Goal: Transaction & Acquisition: Purchase product/service

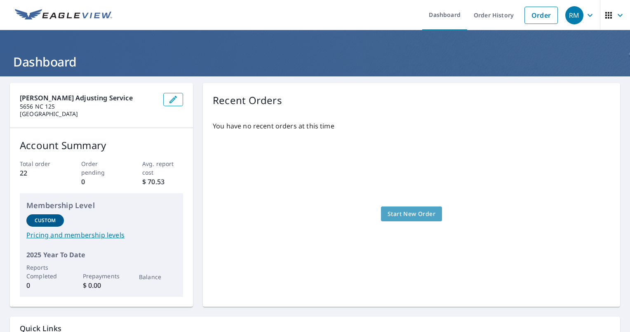
click at [419, 215] on span "Start New Order" at bounding box center [412, 214] width 48 height 10
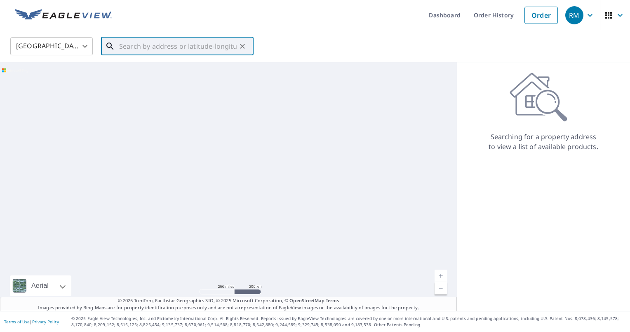
click at [137, 45] on input "text" at bounding box center [178, 46] width 118 height 23
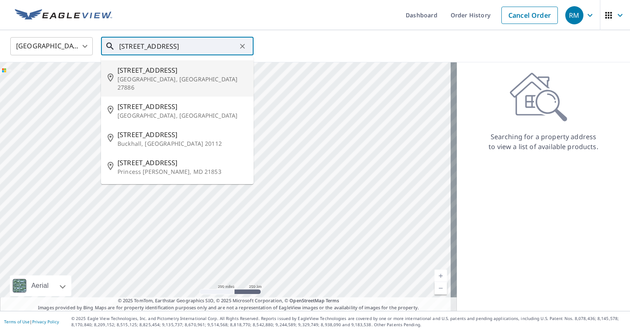
click at [134, 71] on span "132 Black St" at bounding box center [183, 70] width 130 height 10
type input "132 Black St Princeville, NC 27886"
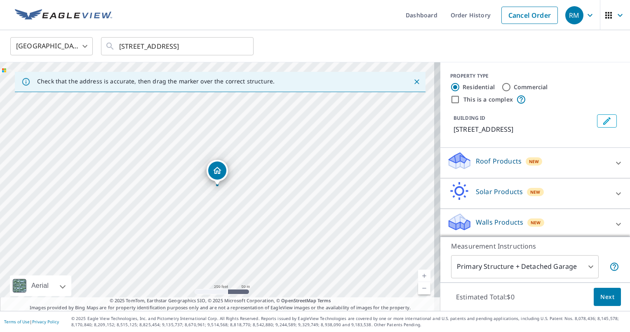
scroll to position [2, 0]
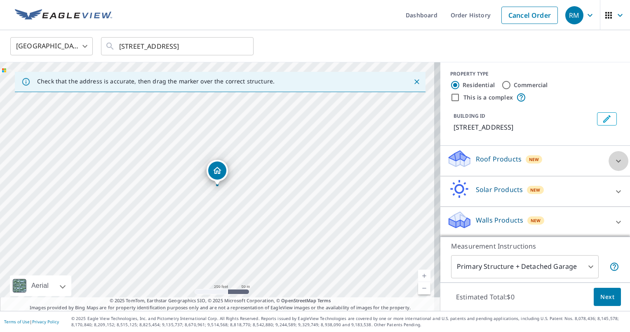
click at [614, 160] on icon at bounding box center [619, 161] width 10 height 10
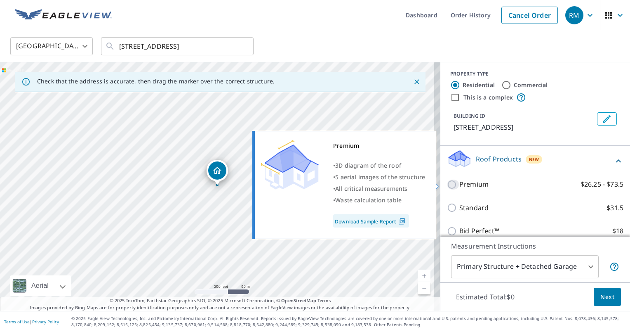
click at [448, 183] on input "Premium $26.25 - $73.5" at bounding box center [453, 184] width 12 height 10
checkbox input "true"
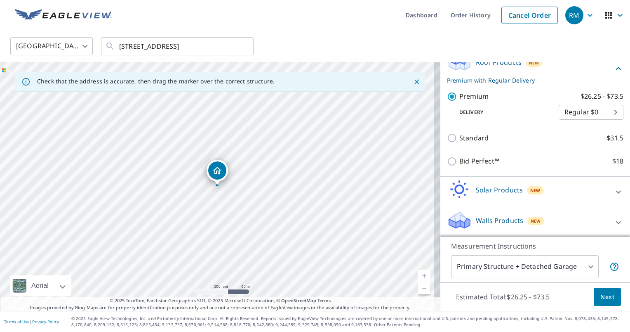
scroll to position [99, 0]
click at [614, 220] on icon at bounding box center [619, 222] width 10 height 10
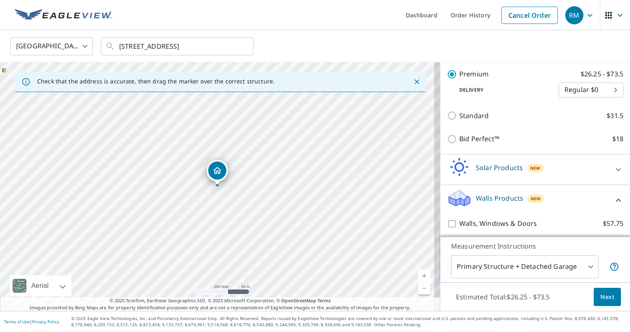
scroll to position [122, 0]
click at [616, 198] on icon at bounding box center [618, 198] width 5 height 3
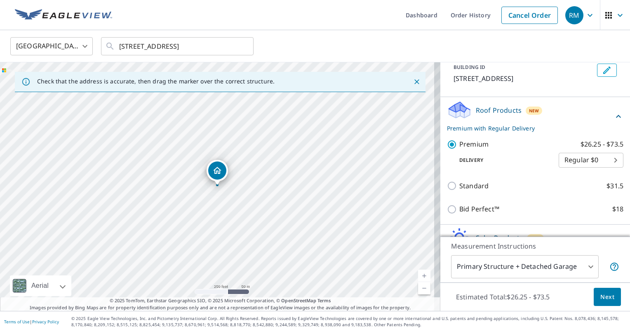
scroll to position [52, 0]
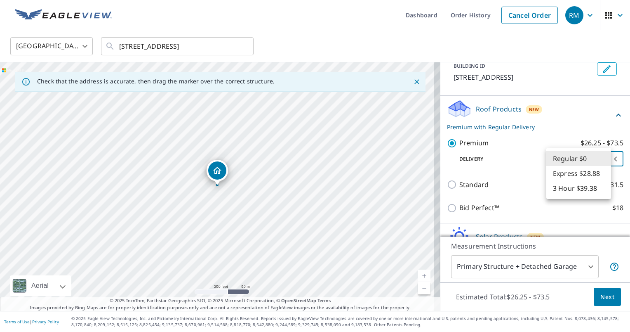
click at [603, 159] on body "RM RM Dashboard Order History Cancel Order RM United States US ​ 132 Black St P…" at bounding box center [315, 166] width 630 height 332
click at [554, 115] on div at bounding box center [315, 166] width 630 height 332
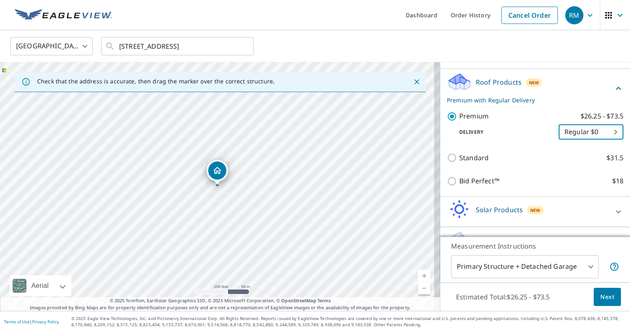
scroll to position [82, 0]
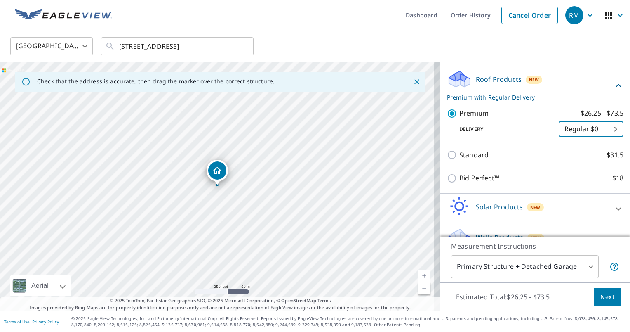
click at [604, 130] on body "RM RM Dashboard Order History Cancel Order RM United States US ​ 132 Black St P…" at bounding box center [315, 166] width 630 height 332
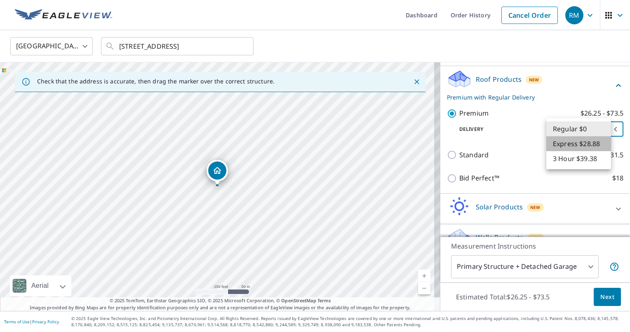
click at [562, 145] on li "Express $28.88" at bounding box center [579, 143] width 65 height 15
type input "4"
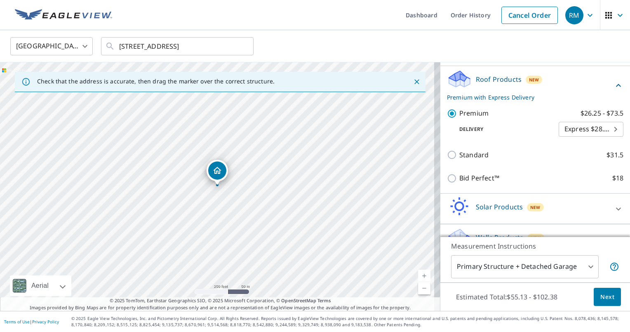
click at [217, 185] on div at bounding box center [217, 184] width 3 height 3
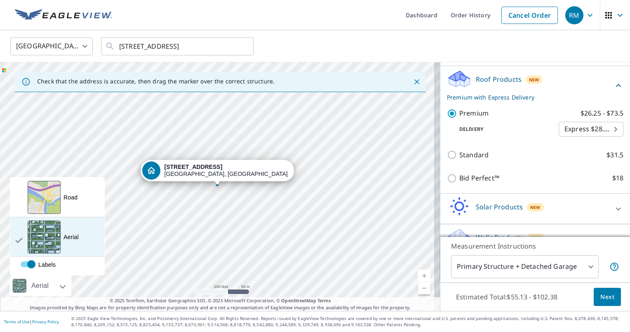
click at [45, 245] on div "View aerial and more..." at bounding box center [44, 236] width 33 height 33
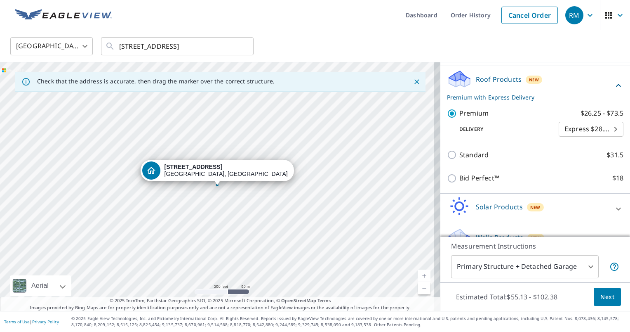
scroll to position [99, 0]
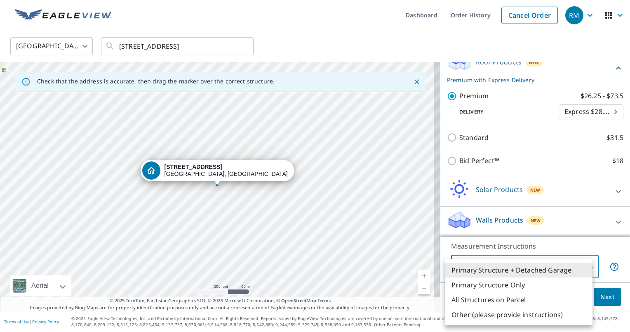
click at [587, 267] on body "RM RM Dashboard Order History Cancel Order RM United States US ​ 132 Black St P…" at bounding box center [315, 166] width 630 height 332
click at [485, 285] on li "Primary Structure Only" at bounding box center [519, 284] width 148 height 15
type input "2"
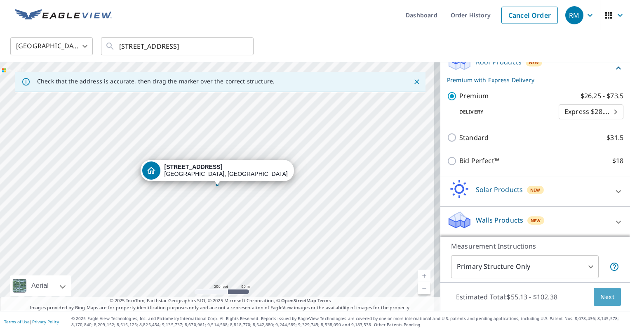
click at [602, 298] on span "Next" at bounding box center [608, 297] width 14 height 10
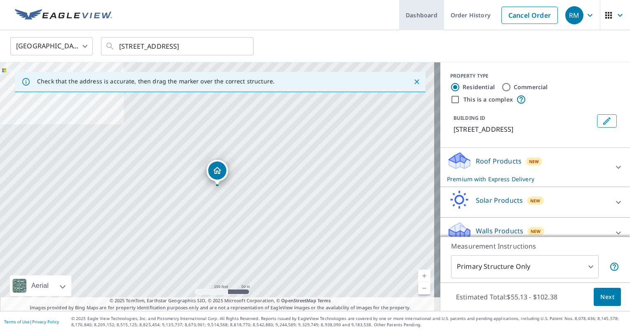
click at [411, 14] on link "Dashboard" at bounding box center [421, 15] width 45 height 30
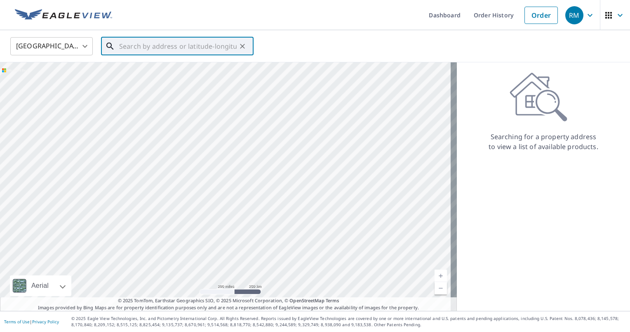
click at [160, 49] on input "text" at bounding box center [178, 46] width 118 height 23
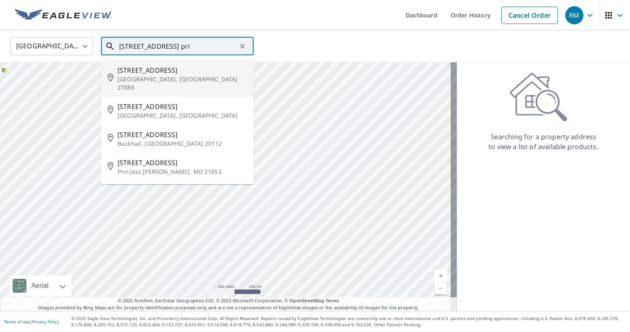
click at [144, 73] on span "132 Black St" at bounding box center [183, 70] width 130 height 10
type input "132 Black St Princeville, NC 27886"
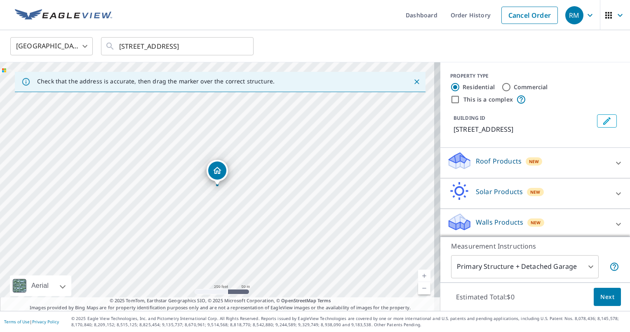
click at [218, 185] on div at bounding box center [217, 184] width 3 height 3
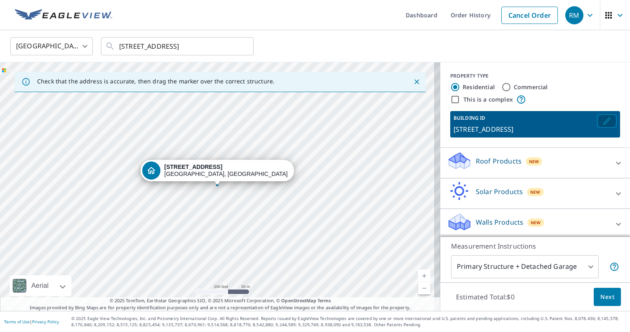
click at [602, 120] on icon "Edit building 1" at bounding box center [607, 121] width 10 height 10
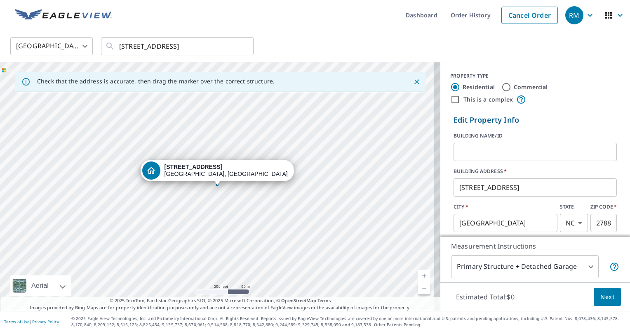
click at [212, 185] on div "132 Black St Princeville, NC 27886" at bounding box center [220, 186] width 441 height 248
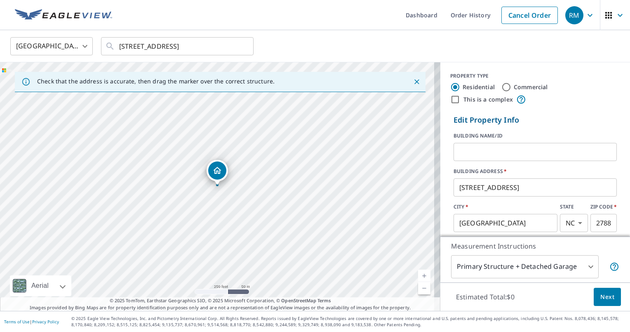
click at [419, 276] on link "Current Level 17, Zoom In" at bounding box center [424, 275] width 12 height 12
click at [419, 276] on link "Current Level 19, Zoom In" at bounding box center [424, 275] width 12 height 12
click at [418, 276] on link "Current Level 19, Zoom In Disabled" at bounding box center [424, 275] width 12 height 12
click at [418, 276] on link "Current Level 20, Zoom In Disabled" at bounding box center [424, 275] width 12 height 12
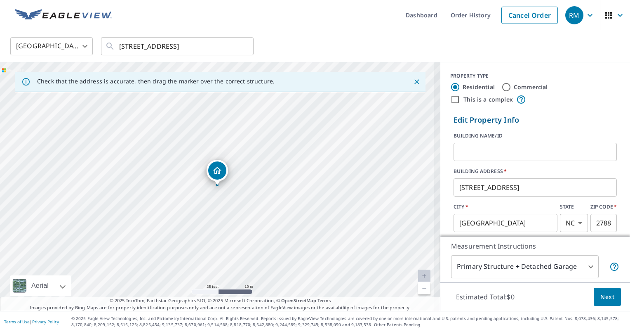
click at [418, 276] on link "Current Level 20, Zoom In Disabled" at bounding box center [424, 275] width 12 height 12
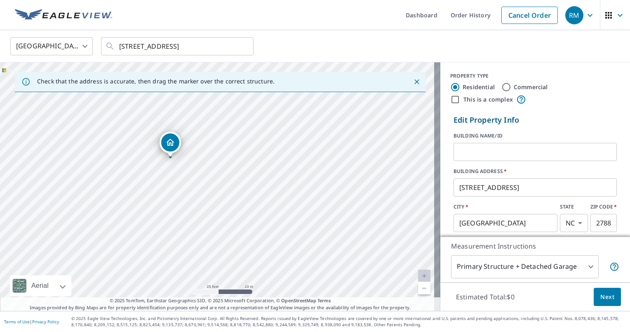
drag, startPoint x: 217, startPoint y: 174, endPoint x: 170, endPoint y: 146, distance: 54.8
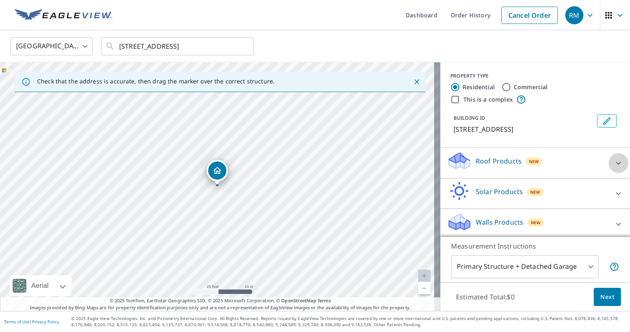
click at [614, 163] on icon at bounding box center [619, 163] width 10 height 10
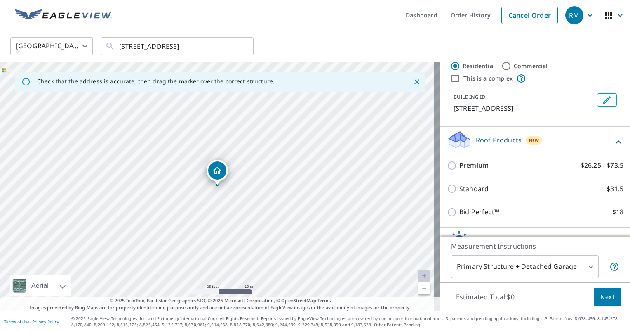
scroll to position [21, 0]
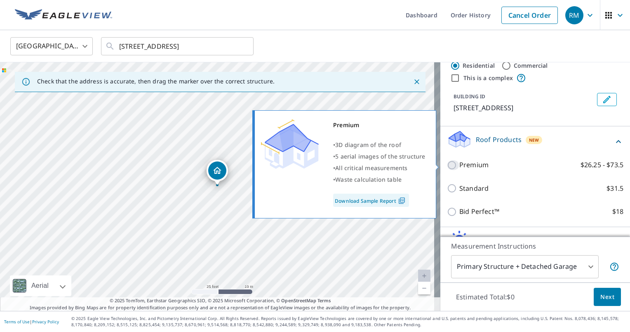
click at [448, 165] on input "Premium $26.25 - $73.5" at bounding box center [453, 165] width 12 height 10
checkbox input "true"
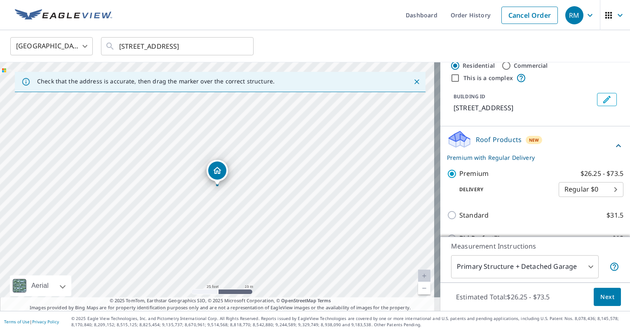
click at [450, 142] on icon at bounding box center [459, 142] width 21 height 10
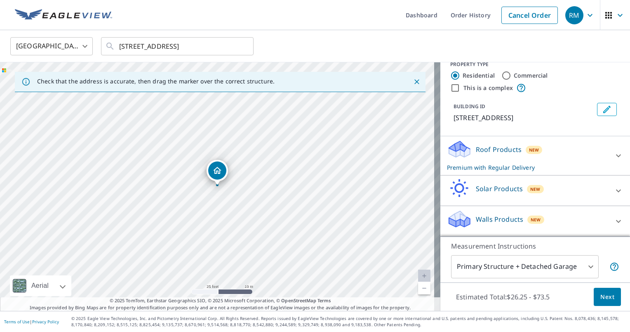
scroll to position [11, 0]
click at [450, 142] on icon at bounding box center [459, 149] width 25 height 19
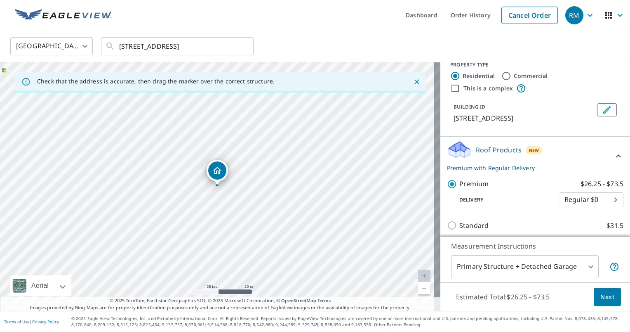
scroll to position [21, 0]
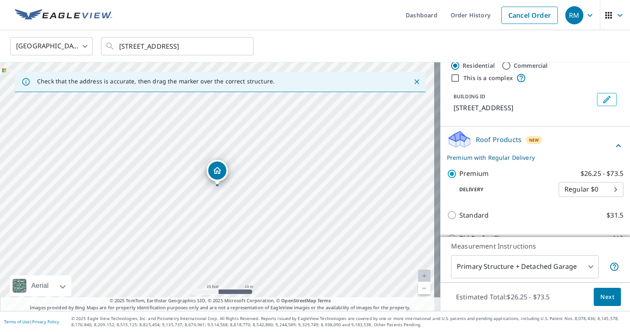
click at [605, 190] on body "RM RM Dashboard Order History Cancel Order RM United States US ​ 132 Black St P…" at bounding box center [315, 166] width 630 height 332
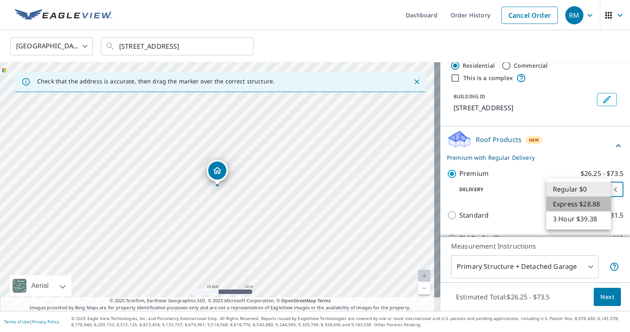
click at [575, 203] on li "Express $28.88" at bounding box center [579, 203] width 65 height 15
type input "4"
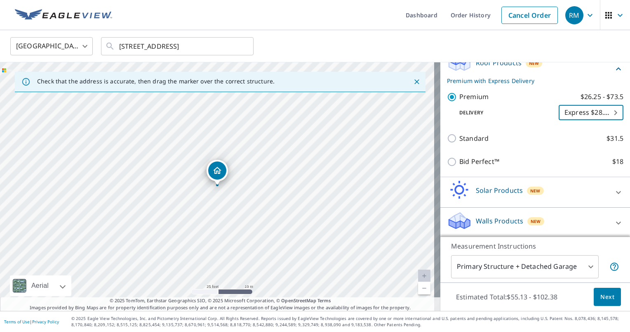
scroll to position [99, 0]
click at [582, 266] on body "RM RM Dashboard Order History Cancel Order RM United States US ​ 132 Black St P…" at bounding box center [315, 166] width 630 height 332
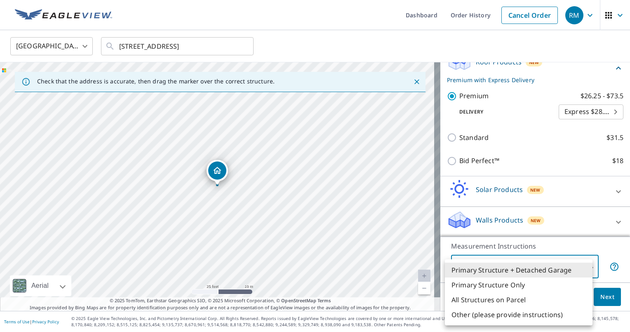
click at [517, 284] on li "Primary Structure Only" at bounding box center [519, 284] width 148 height 15
type input "2"
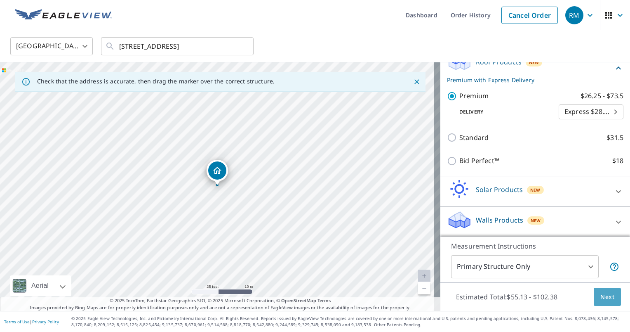
click at [606, 295] on span "Next" at bounding box center [608, 297] width 14 height 10
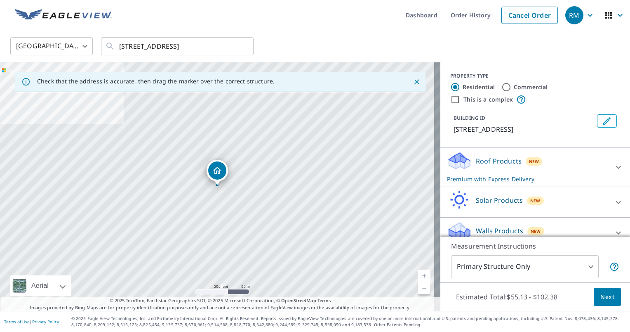
click at [530, 162] on span "New" at bounding box center [534, 161] width 10 height 7
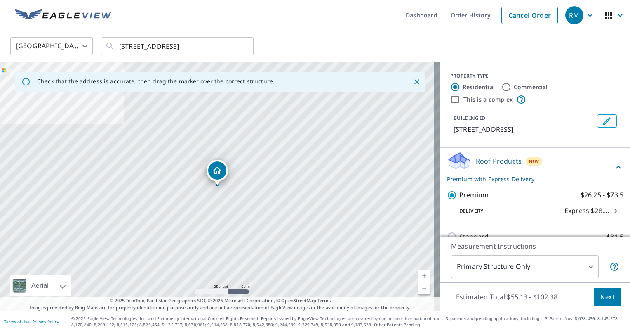
click at [529, 163] on span "New" at bounding box center [534, 161] width 10 height 7
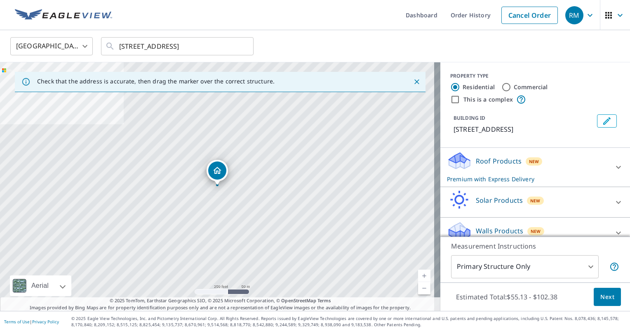
click at [476, 162] on p "Roof Products" at bounding box center [499, 161] width 46 height 10
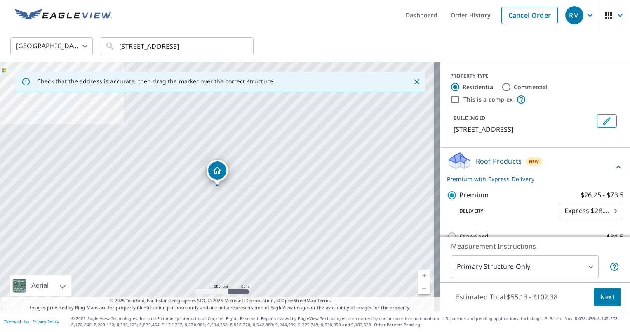
click at [460, 162] on icon at bounding box center [459, 164] width 21 height 10
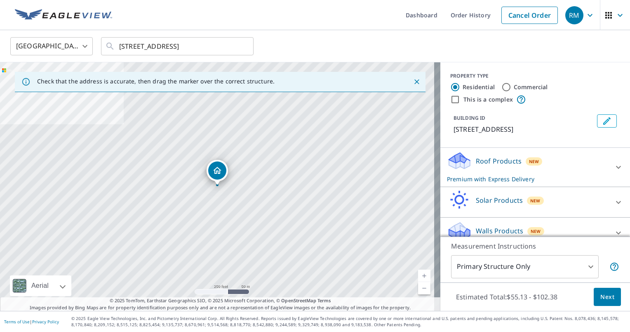
click at [449, 159] on icon at bounding box center [459, 158] width 21 height 10
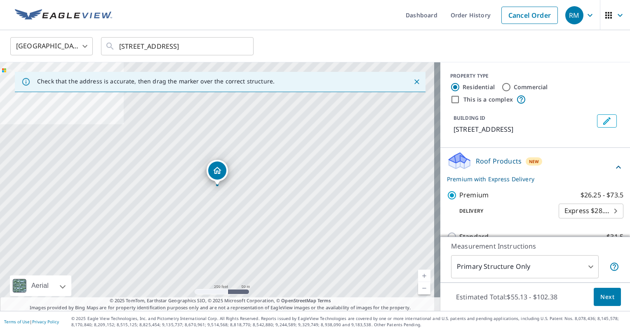
click at [449, 159] on icon at bounding box center [459, 158] width 21 height 10
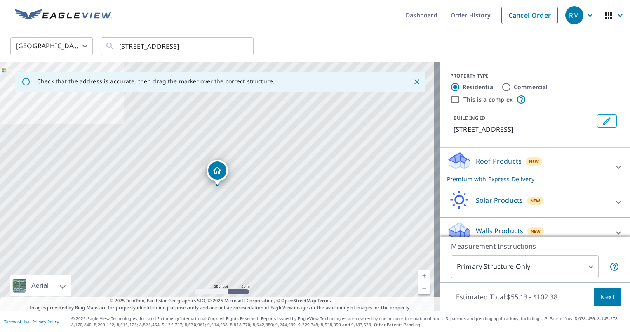
scroll to position [11, 0]
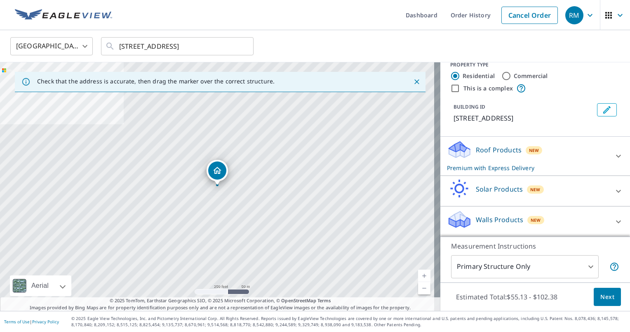
click at [452, 148] on icon at bounding box center [458, 146] width 18 height 10
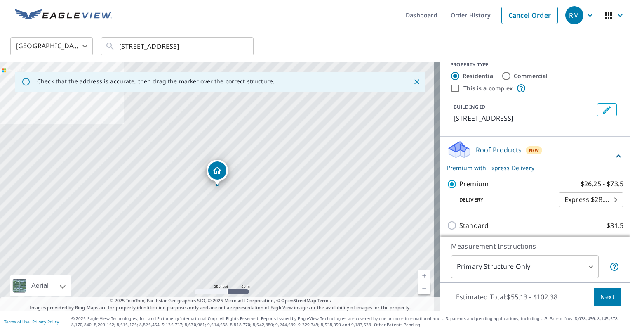
click at [452, 148] on icon at bounding box center [458, 146] width 18 height 10
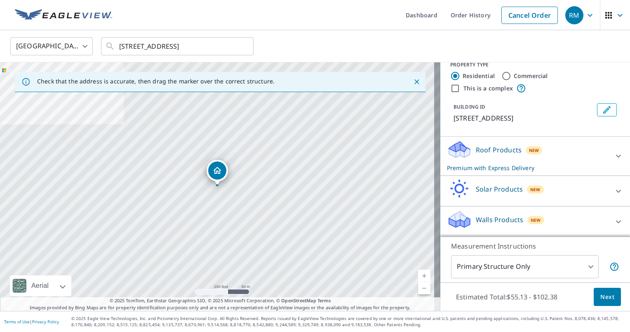
click at [455, 218] on icon at bounding box center [459, 216] width 21 height 10
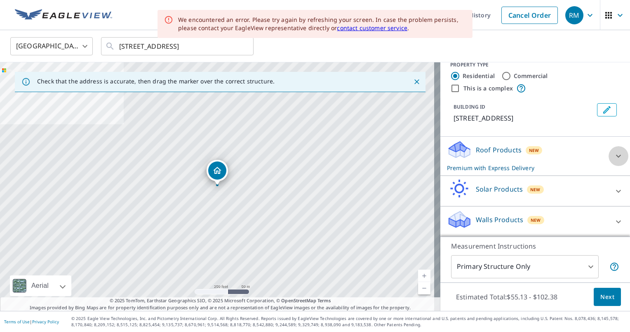
click at [614, 154] on icon at bounding box center [619, 156] width 10 height 10
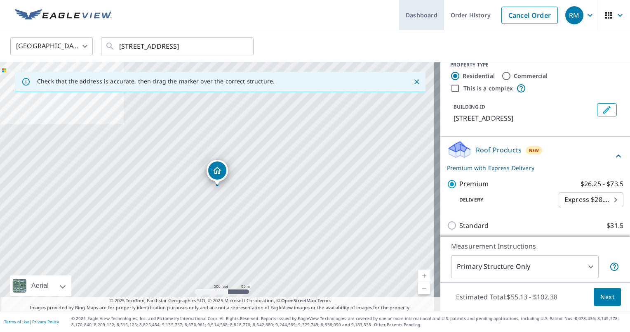
click at [418, 15] on link "Dashboard" at bounding box center [421, 15] width 45 height 30
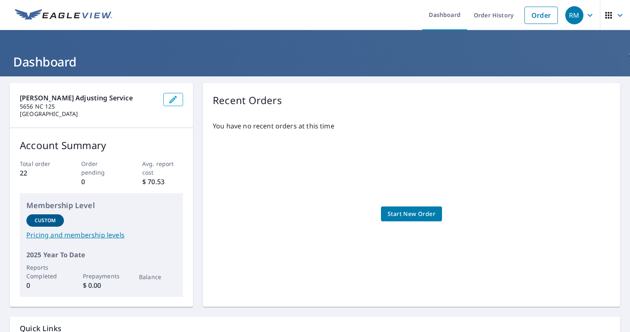
click at [585, 14] on icon "button" at bounding box center [590, 15] width 10 height 10
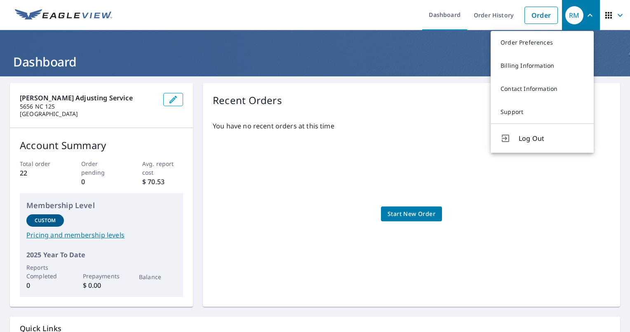
click at [375, 20] on ul "Dashboard Order History Order" at bounding box center [339, 15] width 445 height 30
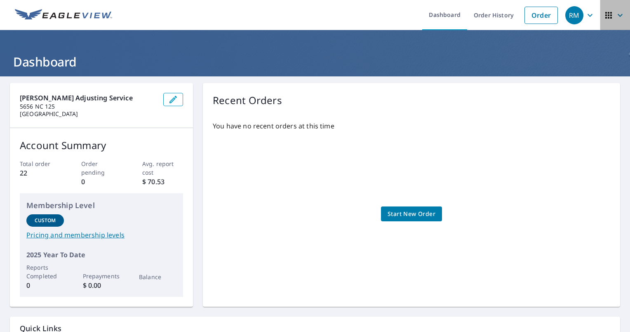
click at [615, 15] on icon "button" at bounding box center [620, 15] width 10 height 10
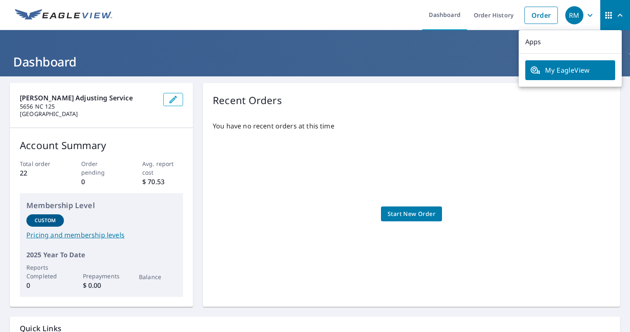
click at [355, 18] on ul "Dashboard Order History Order" at bounding box center [339, 15] width 445 height 30
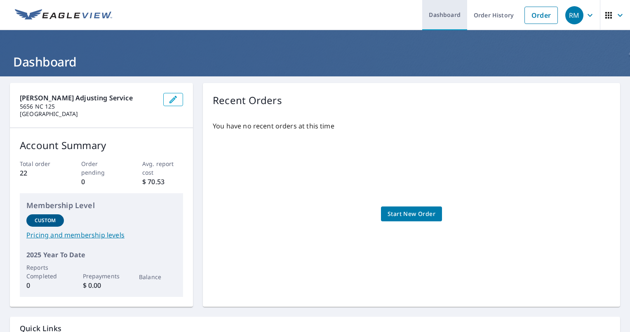
click at [442, 16] on link "Dashboard" at bounding box center [444, 15] width 45 height 30
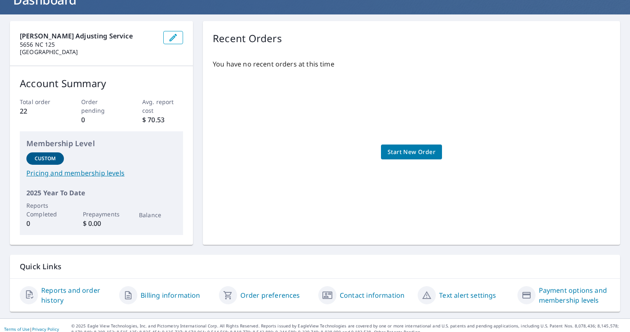
scroll to position [69, 0]
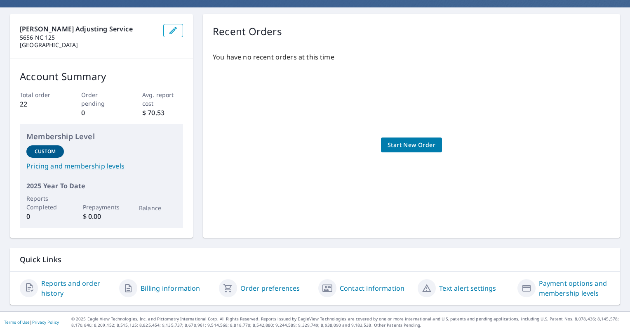
click at [59, 283] on link "Reports and order history" at bounding box center [76, 288] width 71 height 20
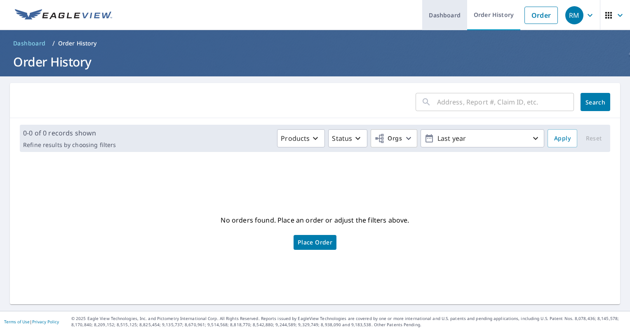
click at [439, 15] on link "Dashboard" at bounding box center [444, 15] width 45 height 30
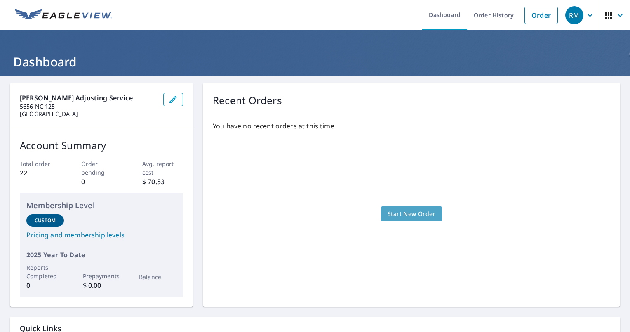
click at [415, 212] on span "Start New Order" at bounding box center [412, 214] width 48 height 10
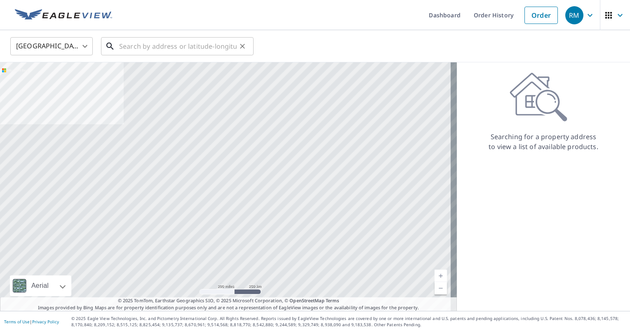
click at [194, 49] on input "text" at bounding box center [178, 46] width 118 height 23
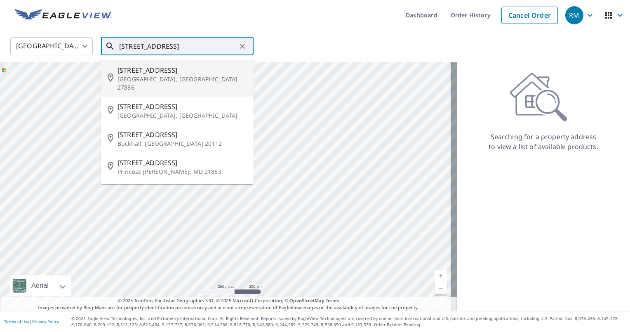
click at [147, 73] on span "132 Black St" at bounding box center [183, 70] width 130 height 10
type input "132 Black St Princeville, NC 27886"
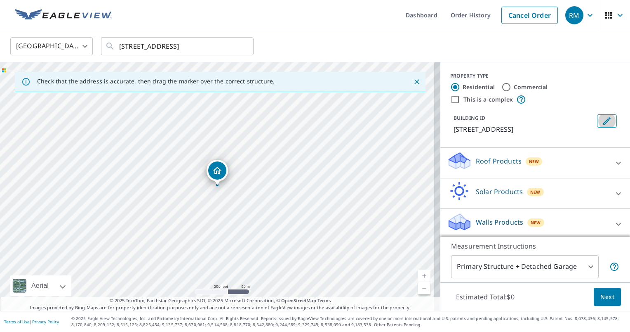
click at [602, 122] on icon "Edit building 1" at bounding box center [607, 121] width 10 height 10
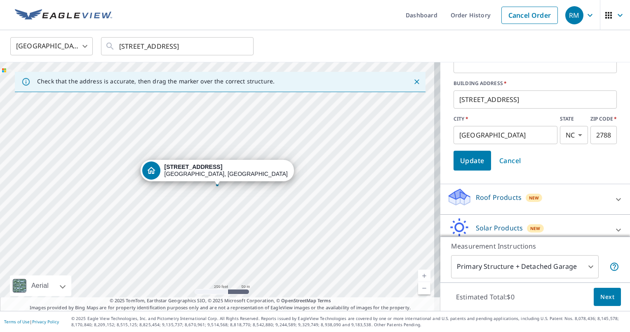
scroll to position [92, 0]
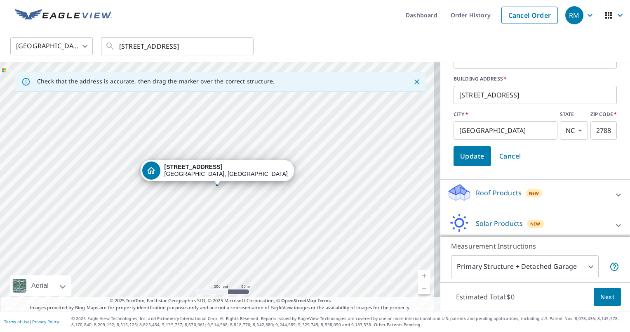
click at [479, 193] on p "Roof Products" at bounding box center [499, 193] width 46 height 10
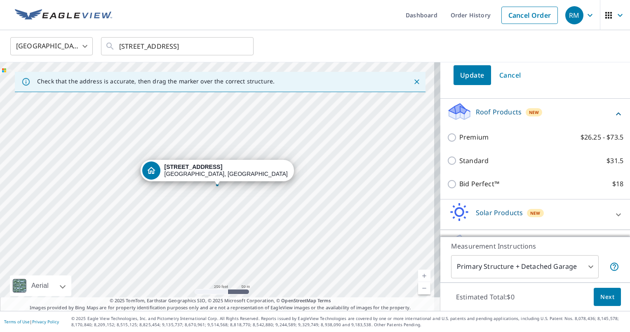
scroll to position [179, 0]
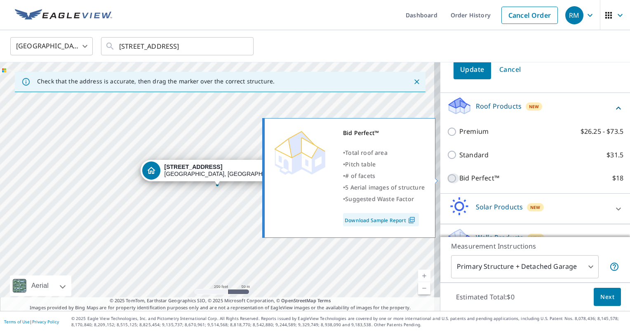
click at [447, 178] on input "Bid Perfect™ $18" at bounding box center [453, 178] width 12 height 10
checkbox input "true"
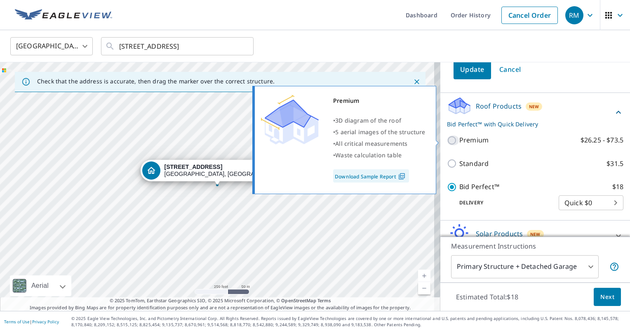
click at [447, 140] on input "Premium $26.25 - $73.5" at bounding box center [453, 140] width 12 height 10
checkbox input "true"
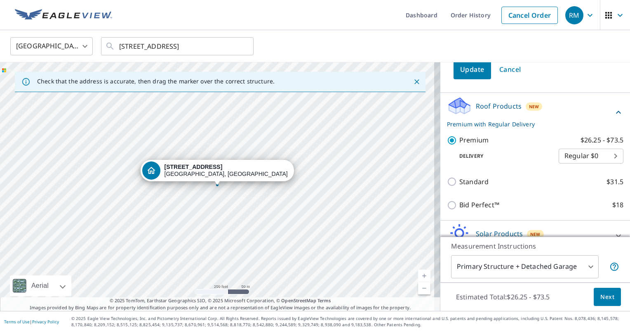
click at [381, 176] on div "Premium • 3D diagram of the roof • 5 aerial images of the structure • All criti…" at bounding box center [348, 139] width 189 height 113
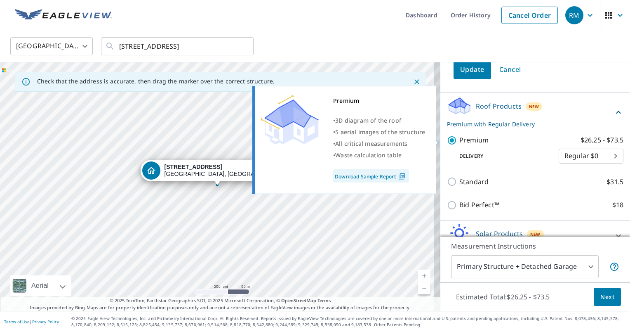
drag, startPoint x: 365, startPoint y: 175, endPoint x: 359, endPoint y: 175, distance: 5.4
click at [359, 175] on link "Download Sample Report" at bounding box center [371, 175] width 76 height 13
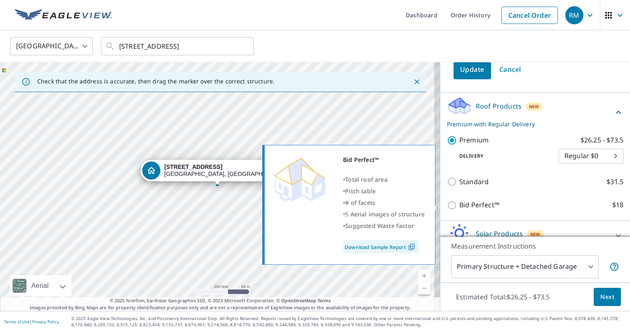
click at [447, 204] on input "Bid Perfect™ $18" at bounding box center [453, 205] width 12 height 10
checkbox input "true"
checkbox input "false"
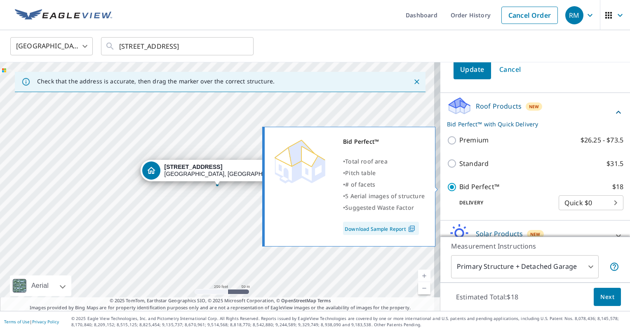
drag, startPoint x: 382, startPoint y: 228, endPoint x: 376, endPoint y: 228, distance: 6.2
drag, startPoint x: 376, startPoint y: 228, endPoint x: 359, endPoint y: 230, distance: 17.0
click at [359, 229] on link "Download Sample Report" at bounding box center [381, 228] width 76 height 13
click at [370, 230] on link "Download Sample Report" at bounding box center [381, 228] width 76 height 13
drag, startPoint x: 377, startPoint y: 228, endPoint x: 370, endPoint y: 230, distance: 6.8
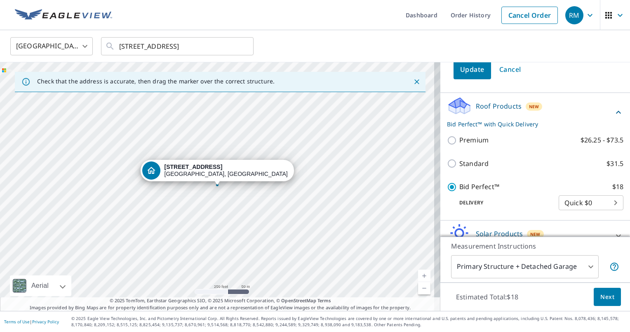
drag, startPoint x: 370, startPoint y: 229, endPoint x: 328, endPoint y: 221, distance: 42.5
click at [418, 276] on link "Current Level 17, Zoom In" at bounding box center [424, 275] width 12 height 12
click at [418, 276] on link "Current Level 18, Zoom In" at bounding box center [424, 275] width 12 height 12
click at [418, 276] on link "Current Level 19, Zoom In" at bounding box center [424, 275] width 12 height 12
click at [418, 276] on link "Current Level 19, Zoom In Disabled" at bounding box center [424, 275] width 12 height 12
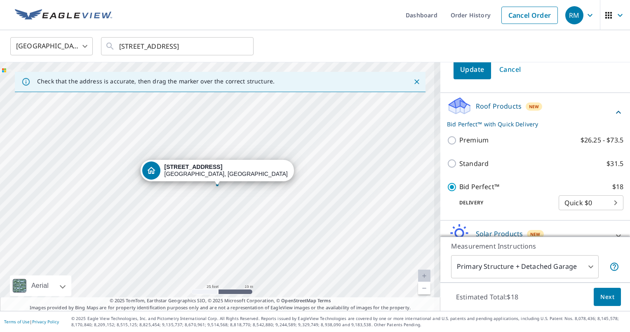
click at [418, 276] on link "Current Level 20, Zoom In Disabled" at bounding box center [424, 275] width 12 height 12
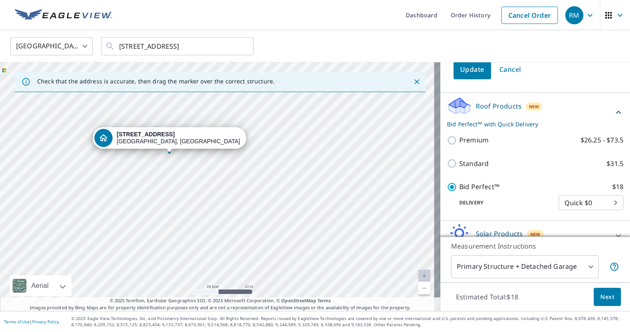
drag, startPoint x: 217, startPoint y: 176, endPoint x: 169, endPoint y: 144, distance: 57.9
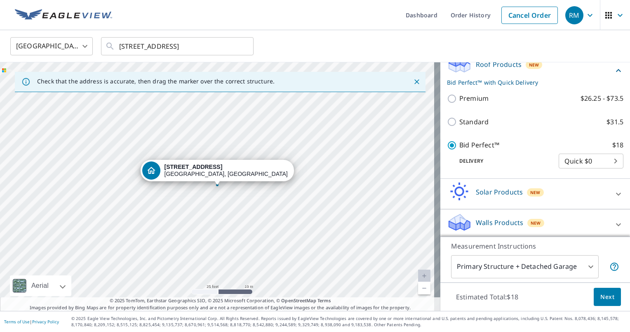
scroll to position [99, 0]
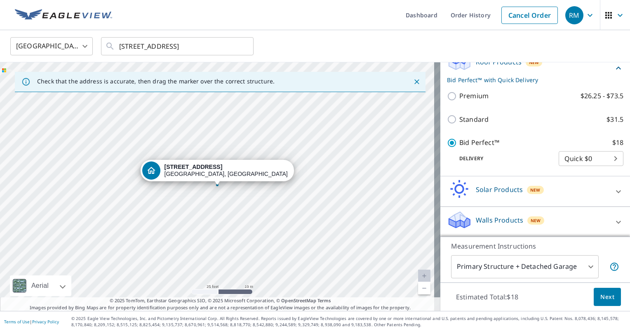
click at [583, 266] on body "RM RM Dashboard Order History Cancel Order RM United States US ​ 132 Black St P…" at bounding box center [315, 166] width 630 height 332
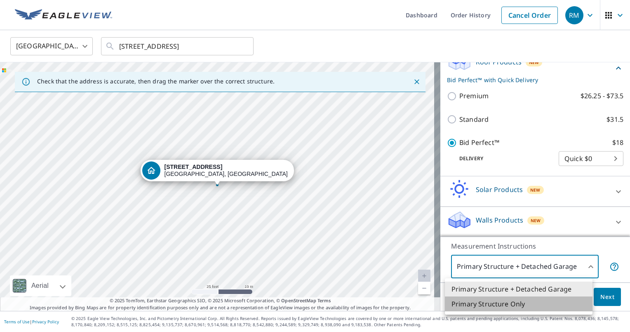
click at [530, 302] on li "Primary Structure Only" at bounding box center [519, 303] width 148 height 15
type input "2"
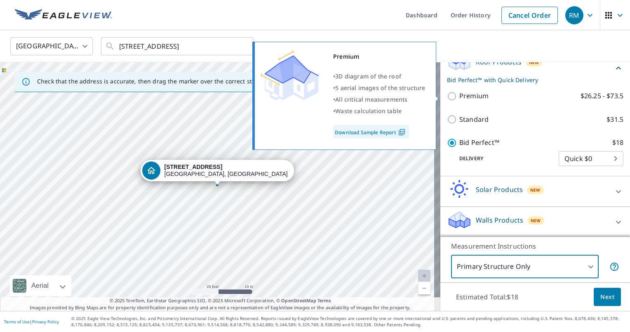
click at [447, 97] on input "Premium $26.25 - $73.5" at bounding box center [453, 96] width 12 height 10
checkbox input "true"
checkbox input "false"
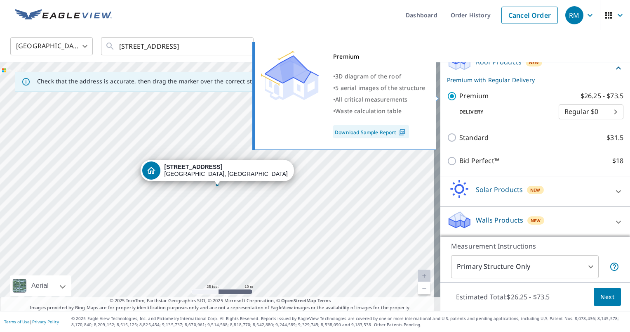
click at [387, 129] on link "Download Sample Report" at bounding box center [371, 131] width 76 height 13
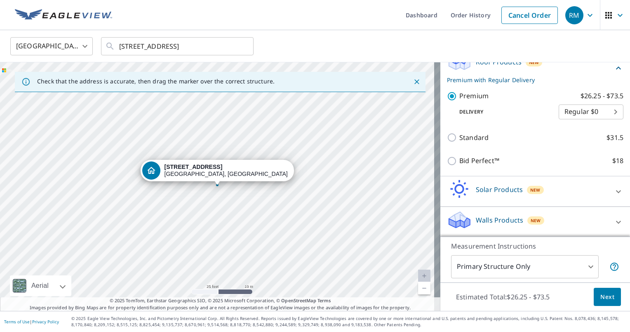
click at [602, 111] on body "RM RM Dashboard Order History Cancel Order RM United States US ​ 132 Black St P…" at bounding box center [315, 166] width 630 height 332
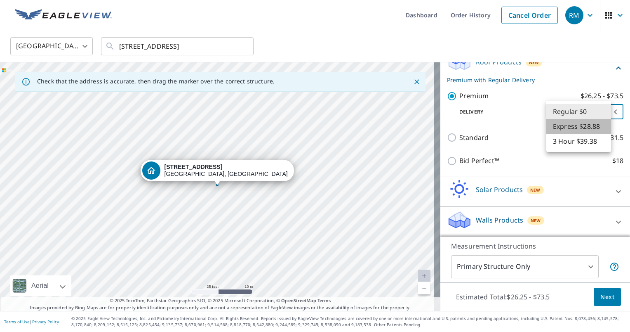
click at [587, 125] on li "Express $28.88" at bounding box center [579, 126] width 65 height 15
type input "4"
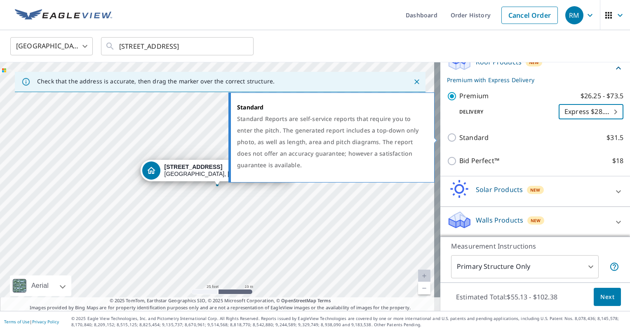
click at [448, 135] on input "Standard $31.5" at bounding box center [453, 137] width 12 height 10
checkbox input "true"
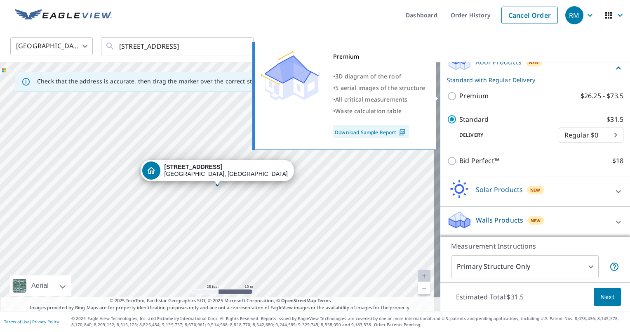
click at [447, 99] on input "Premium $26.25 - $73.5" at bounding box center [453, 96] width 12 height 10
checkbox input "true"
checkbox input "false"
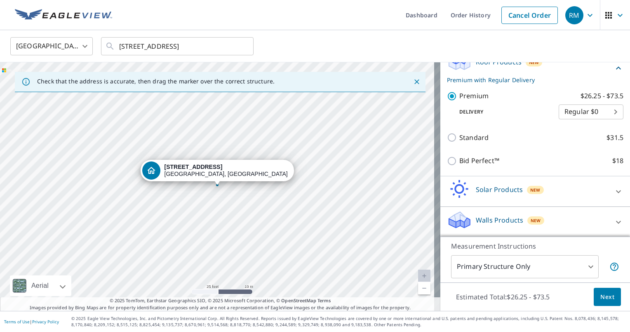
click at [602, 113] on body "RM RM Dashboard Order History Cancel Order RM United States US ​ 132 Black St P…" at bounding box center [315, 166] width 630 height 332
click at [578, 127] on li "Express $28.88" at bounding box center [579, 126] width 65 height 15
type input "4"
click at [601, 297] on span "Next" at bounding box center [608, 297] width 14 height 10
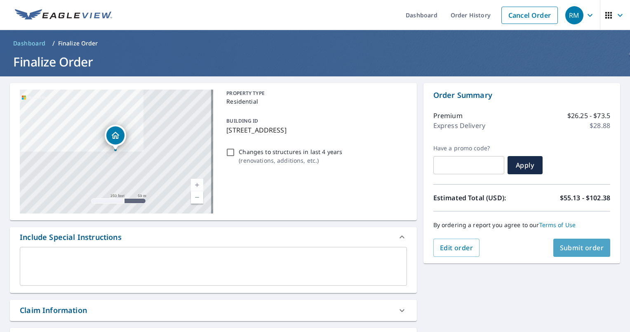
click at [560, 252] on span "Submit order" at bounding box center [582, 247] width 44 height 9
click at [560, 247] on span "Submit order" at bounding box center [582, 247] width 44 height 9
click at [400, 236] on icon at bounding box center [402, 236] width 5 height 3
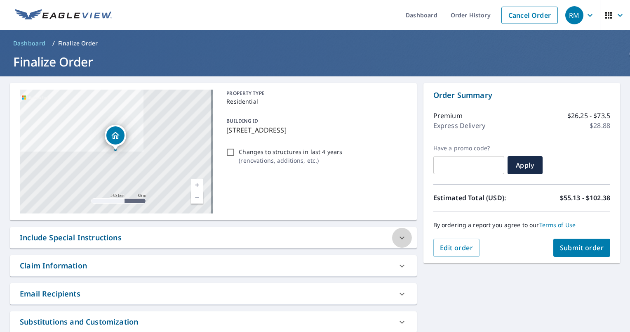
click at [397, 236] on icon at bounding box center [402, 238] width 10 height 10
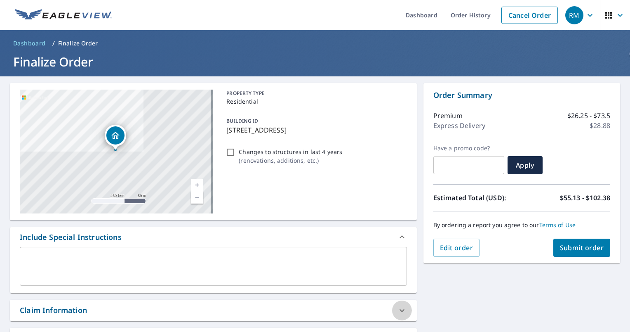
click at [399, 310] on icon at bounding box center [402, 310] width 10 height 10
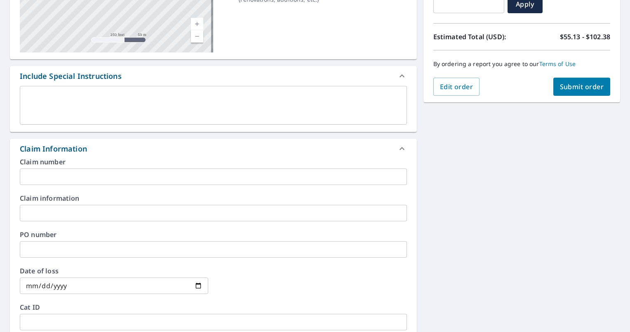
scroll to position [170, 0]
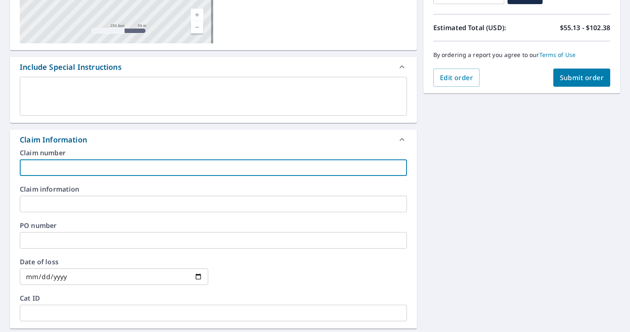
click at [39, 170] on input "text" at bounding box center [213, 167] width 387 height 16
type input "300-0530371-2025"
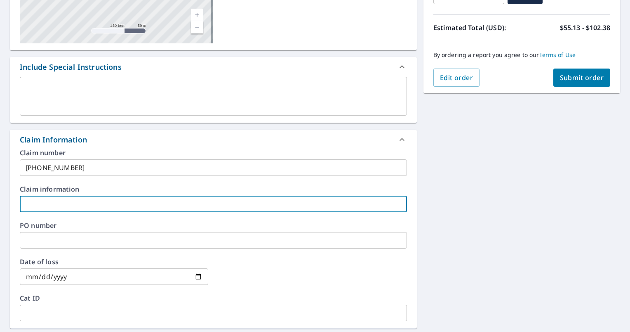
click at [45, 201] on input "text" at bounding box center [213, 204] width 387 height 16
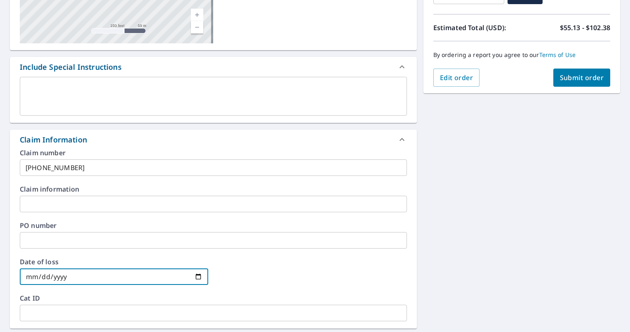
click at [197, 276] on input "date" at bounding box center [114, 276] width 189 height 16
type input "2025-08-19"
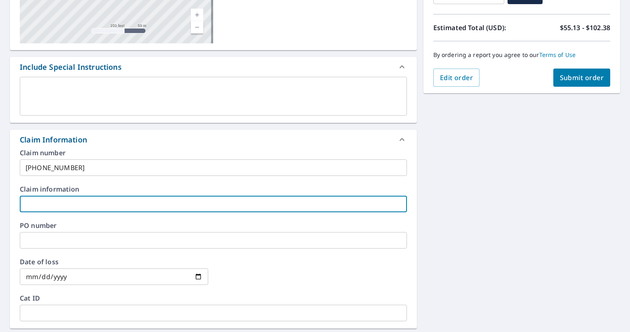
click at [42, 198] on input "text" at bounding box center [213, 204] width 387 height 16
type input "Nancy B. Brown"
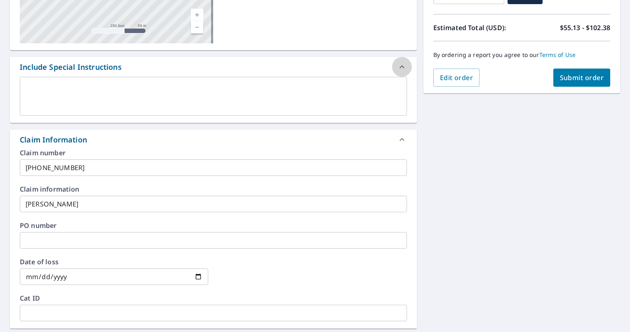
click at [400, 66] on icon at bounding box center [402, 66] width 5 height 3
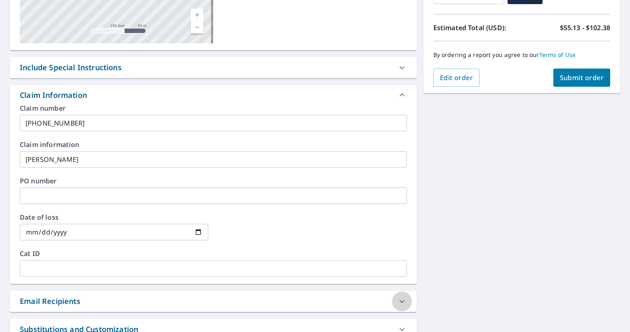
click at [400, 300] on icon at bounding box center [402, 300] width 5 height 3
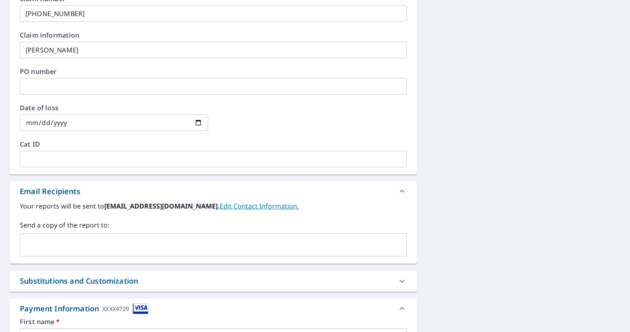
scroll to position [284, 0]
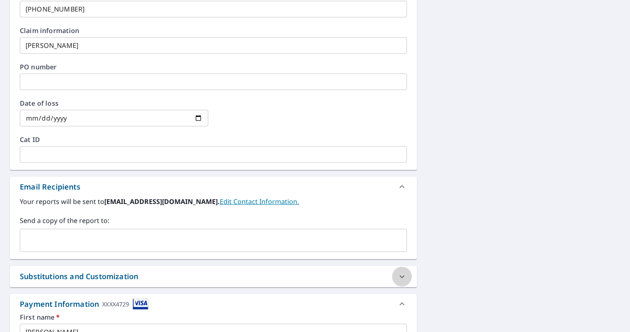
click at [398, 274] on icon at bounding box center [402, 276] width 10 height 10
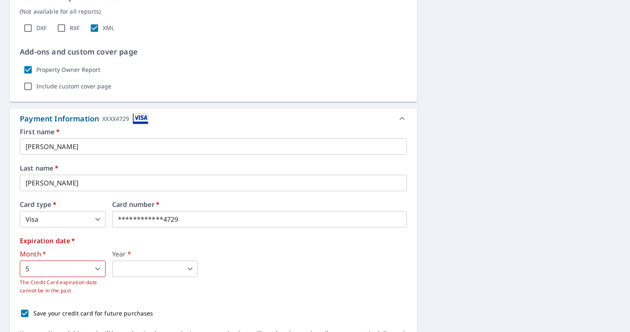
scroll to position [576, 0]
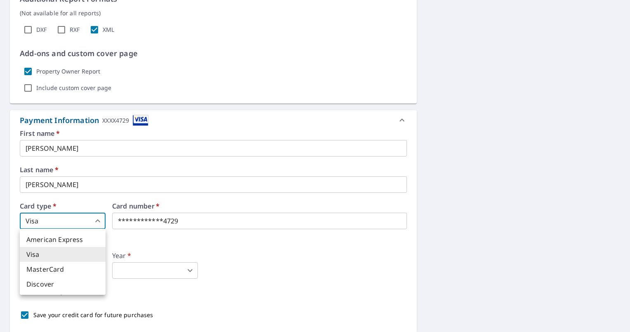
click at [99, 223] on body "RM RM Dashboard Order History Cancel Order RM Dashboard / Finalize Order Finali…" at bounding box center [315, 166] width 630 height 332
click at [76, 253] on li "Visa" at bounding box center [63, 254] width 86 height 15
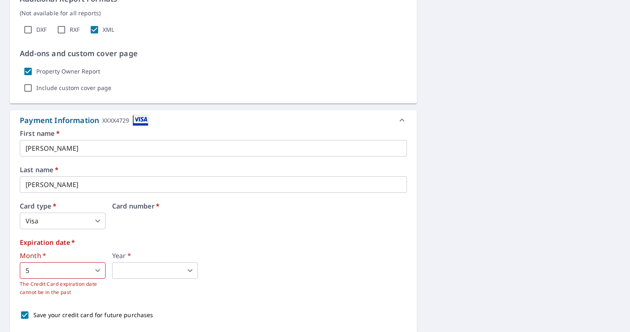
click at [151, 207] on label "Card number   *" at bounding box center [259, 206] width 295 height 7
click at [97, 268] on body "RM RM Dashboard Order History Cancel Order RM Dashboard / Finalize Order Finali…" at bounding box center [315, 166] width 630 height 332
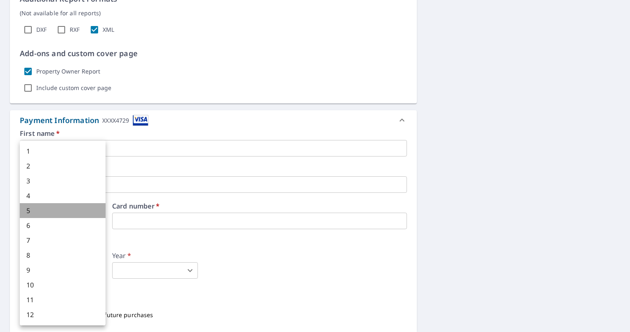
click at [30, 210] on li "5" at bounding box center [63, 210] width 86 height 15
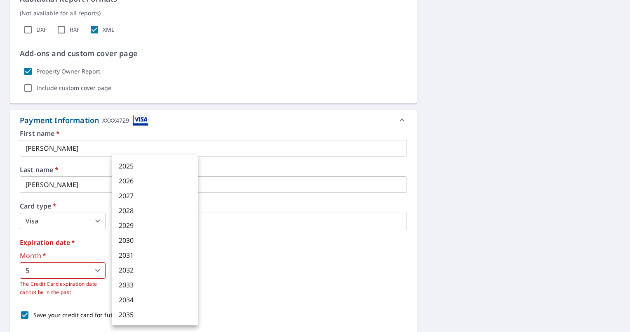
click at [191, 269] on body "RM RM Dashboard Order History Cancel Order RM Dashboard / Finalize Order Finali…" at bounding box center [315, 166] width 630 height 332
click at [125, 211] on li "2028" at bounding box center [155, 210] width 86 height 15
type input "2028"
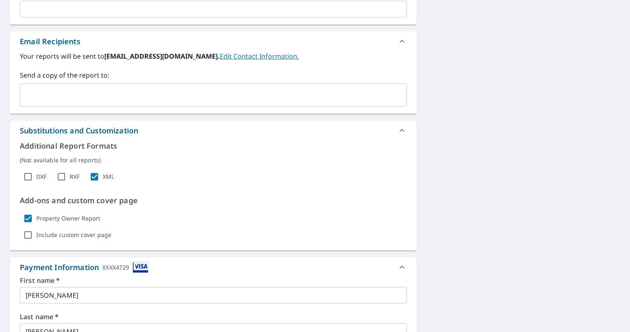
scroll to position [408, 0]
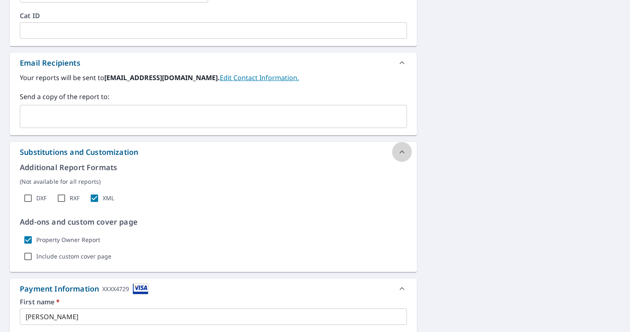
click at [400, 151] on icon at bounding box center [402, 151] width 5 height 3
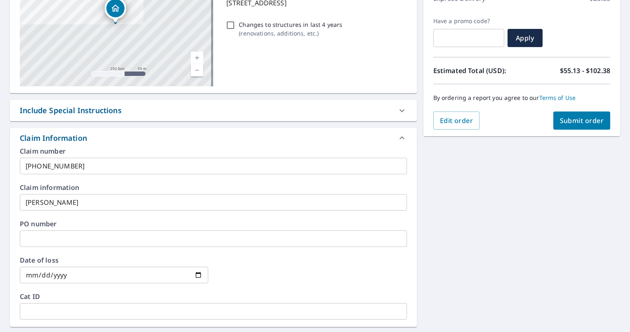
scroll to position [125, 0]
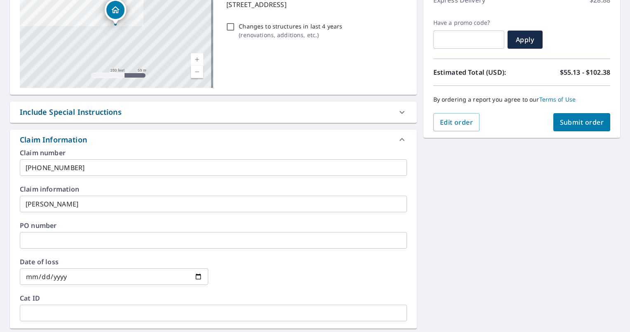
click at [397, 113] on icon at bounding box center [402, 112] width 10 height 10
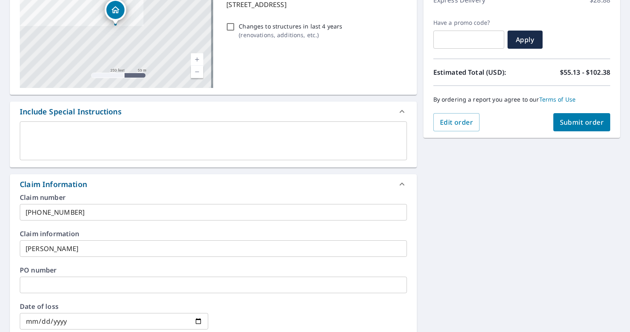
click at [40, 147] on textarea at bounding box center [214, 141] width 376 height 24
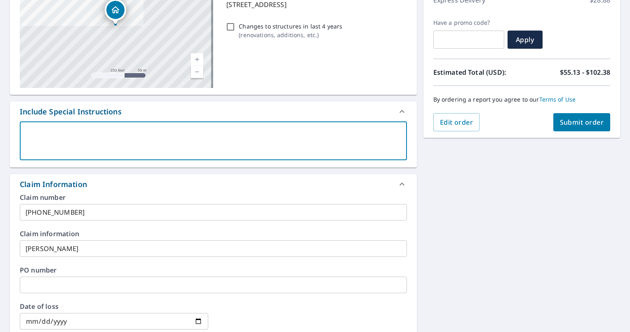
type textarea "P"
type textarea "x"
type textarea "Pl"
type textarea "x"
type textarea "Ple"
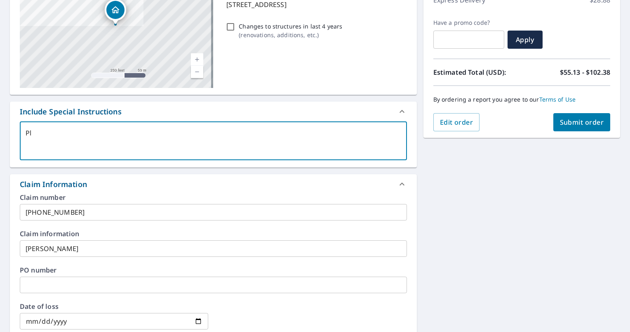
type textarea "x"
type textarea "Plea"
type textarea "x"
type textarea "Pleas"
type textarea "x"
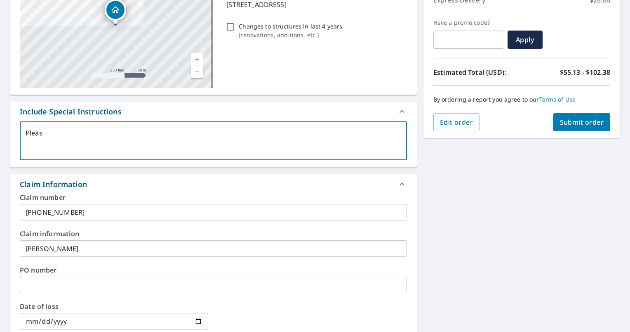
type textarea "Please"
type textarea "x"
type textarea "Please"
type textarea "x"
type textarea "Please p"
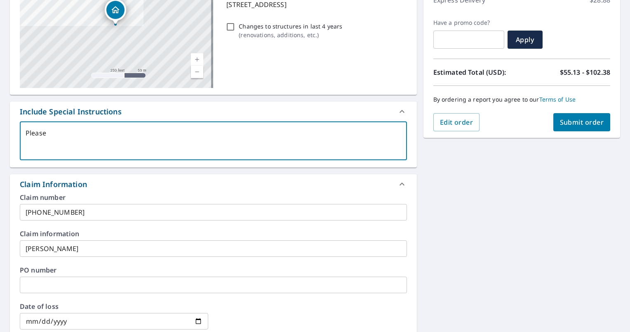
type textarea "x"
type textarea "Please pr"
type textarea "x"
type textarea "Please pro"
type textarea "x"
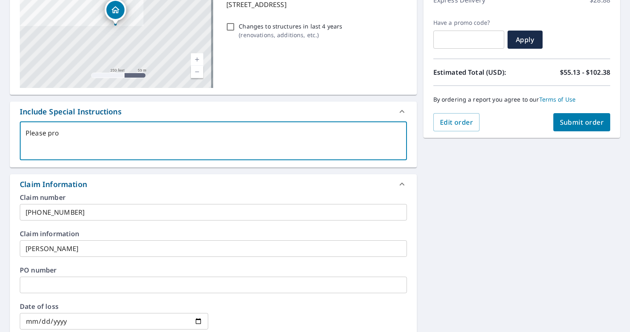
type textarea "Please prov"
type textarea "x"
type textarea "Please provi"
type textarea "x"
type textarea "Please provid"
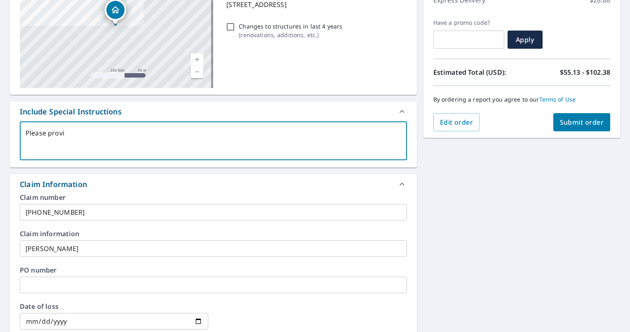
type textarea "x"
type textarea "Please provide"
type textarea "x"
type textarea "Please provide"
type textarea "x"
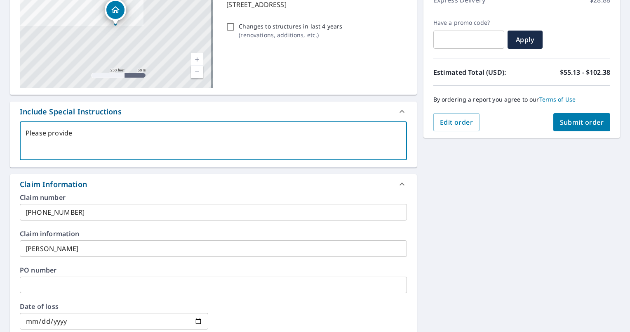
type textarea "Please provide i"
type textarea "x"
type textarea "Please provide in"
type textarea "x"
type textarea "Please provide in"
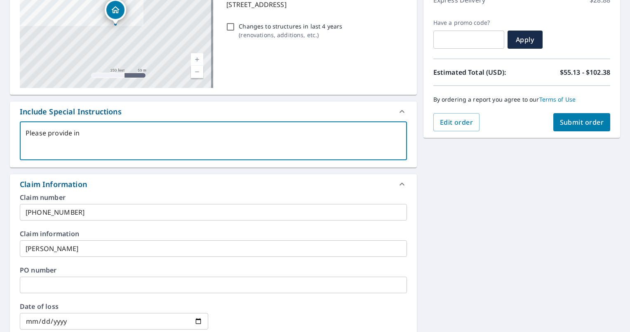
type textarea "x"
type textarea "Please provide in a"
type textarea "x"
type textarea "Please provide in a"
type textarea "x"
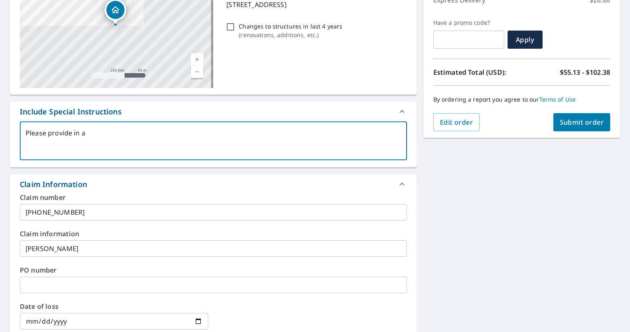
type textarea "Please provide in a E"
type textarea "x"
type textarea "Please provide in a ES"
type textarea "x"
type textarea "Please provide in a ESX"
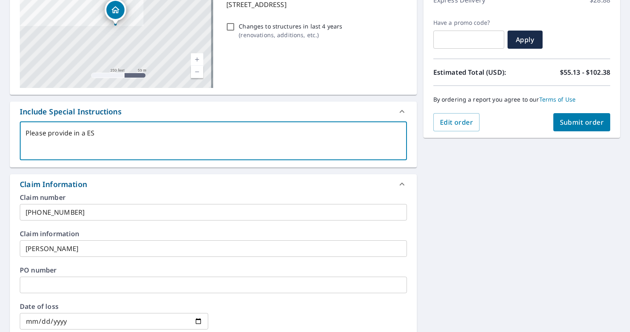
type textarea "x"
type textarea "Please provide in a ESX"
type textarea "x"
type textarea "Please provide in a ESX F"
type textarea "x"
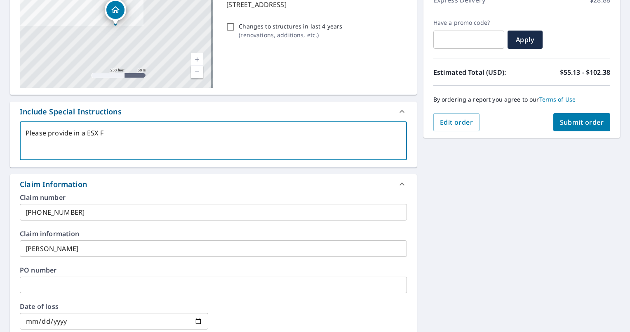
type textarea "Please provide in a ESX"
type textarea "x"
type textarea "Please provide in a ESX f"
type textarea "x"
type textarea "Please provide in a ESX fo"
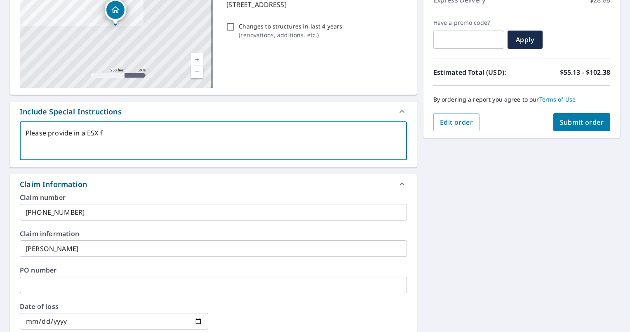
type textarea "x"
type textarea "Please provide in a ESX for"
type textarea "x"
type textarea "Please provide in a ESX form"
type textarea "x"
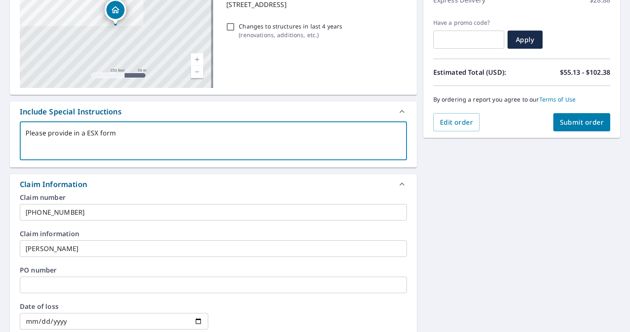
type textarea "Please provide in a ESX forma"
type textarea "x"
type textarea "Please provide in a ESX format"
type textarea "x"
type textarea "Please provide in a ESX format."
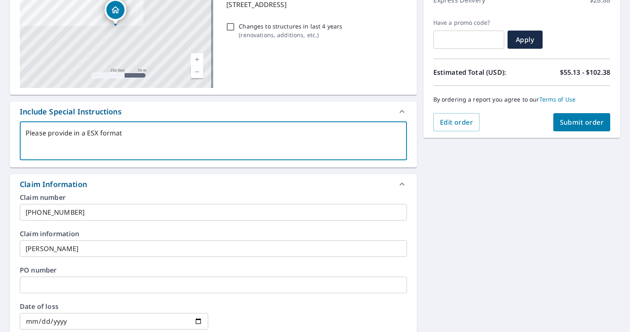
type textarea "x"
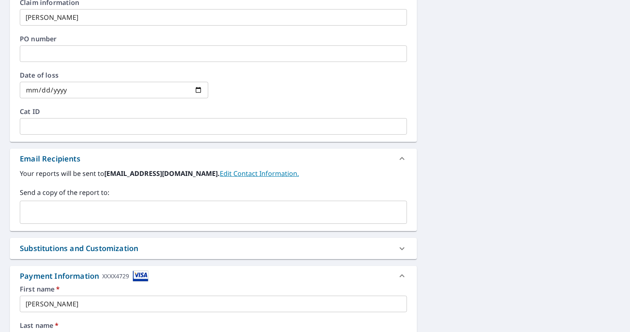
scroll to position [361, 0]
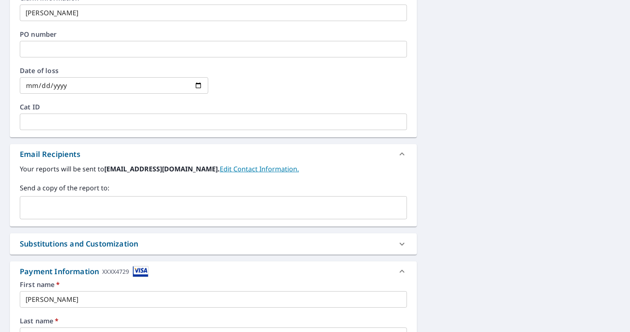
type textarea "Please provide in a ESX format."
click at [398, 245] on icon at bounding box center [402, 244] width 10 height 10
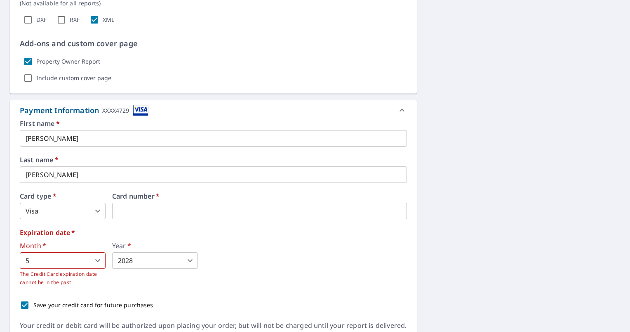
scroll to position [632, 0]
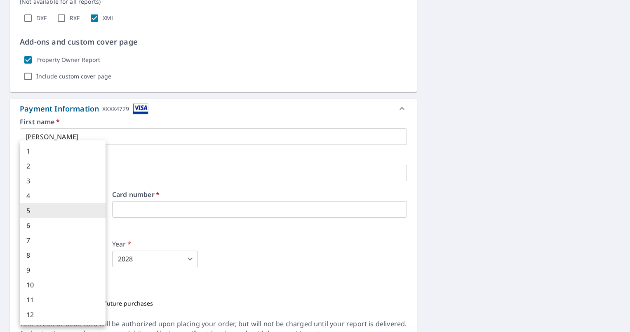
click at [99, 259] on body "RM RM Dashboard Order History Cancel Order RM Dashboard / Finalize Order Finali…" at bounding box center [315, 166] width 630 height 332
click at [454, 290] on div at bounding box center [315, 166] width 630 height 332
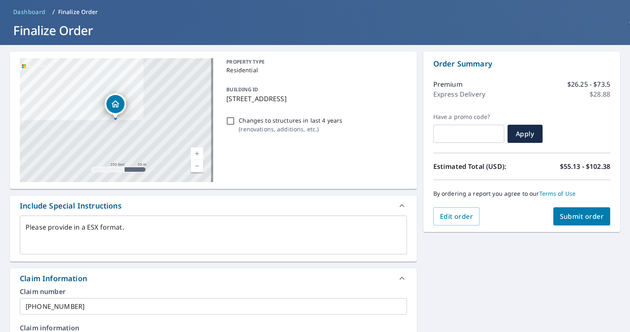
scroll to position [30, 0]
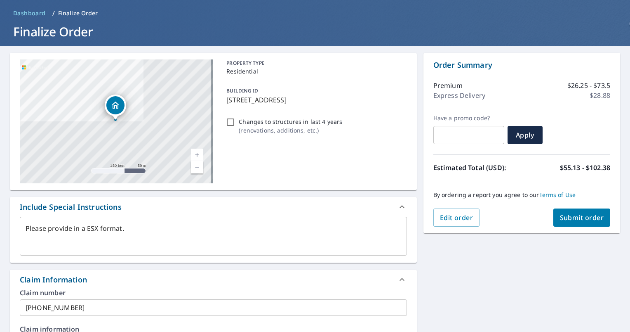
click at [579, 216] on span "Submit order" at bounding box center [582, 217] width 44 height 9
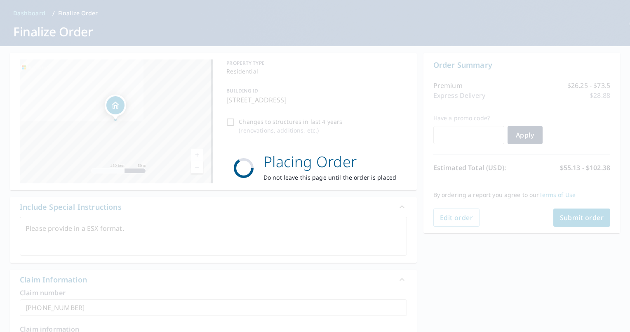
type textarea "x"
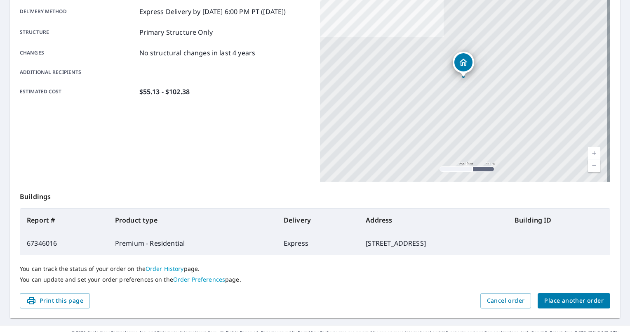
scroll to position [153, 0]
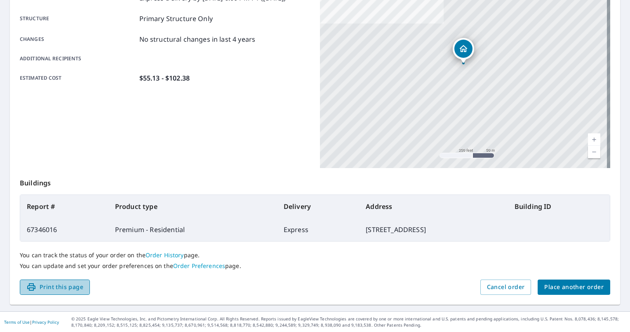
click at [61, 287] on span "Print this page" at bounding box center [54, 287] width 57 height 10
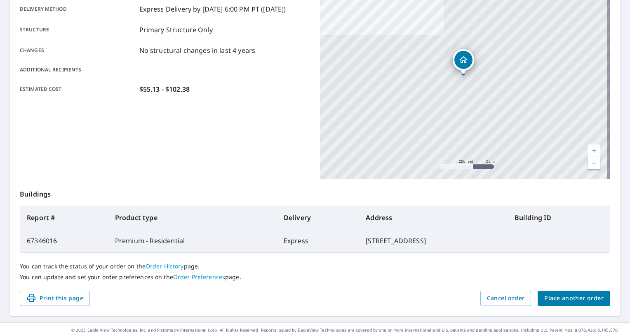
scroll to position [144, 0]
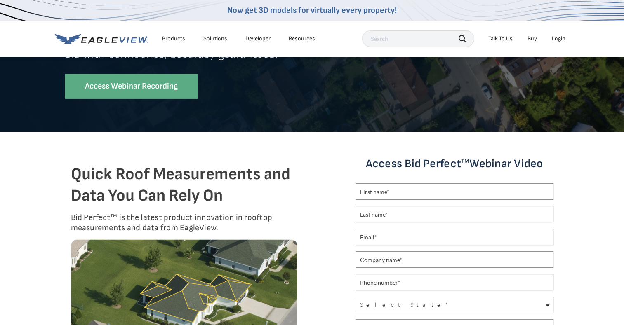
scroll to position [128, 0]
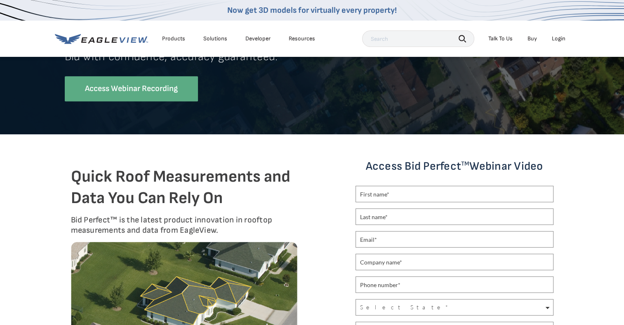
click at [596, 71] on div "BID PERFECT WEBINAR Introducing Bid Perfect™ Bid with confidence, accuracy guar…" at bounding box center [312, 31] width 624 height 206
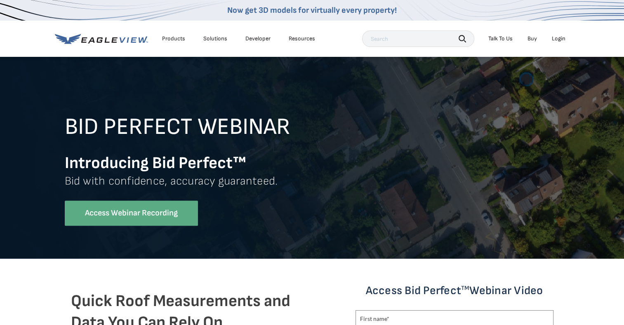
scroll to position [0, 0]
